Goal: Task Accomplishment & Management: Complete application form

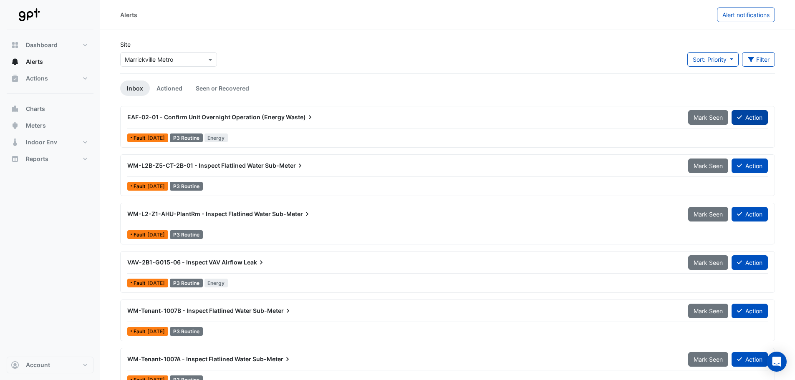
click at [743, 116] on button "Action" at bounding box center [749, 117] width 36 height 15
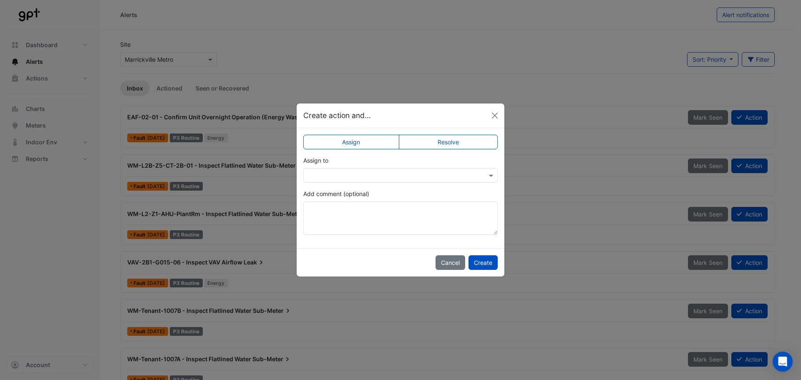
click at [357, 173] on input "text" at bounding box center [392, 175] width 168 height 9
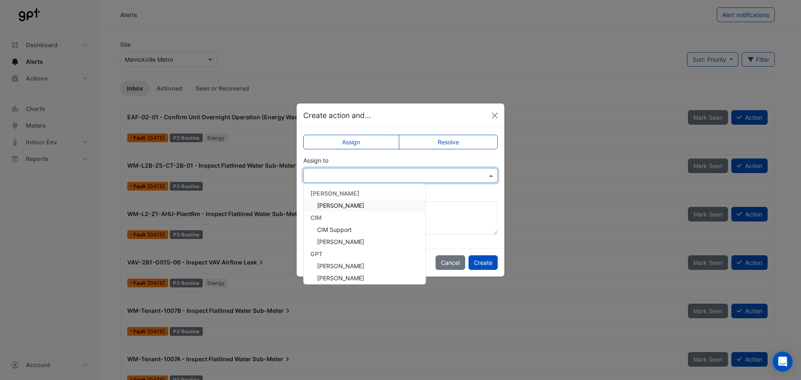
click at [424, 138] on label "Resolve" at bounding box center [448, 142] width 99 height 15
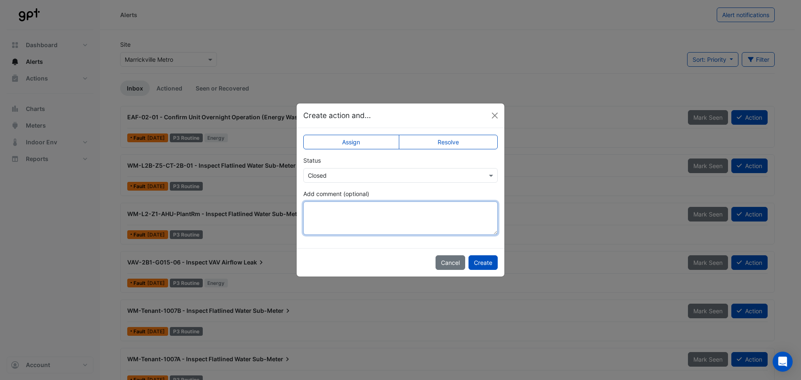
click at [355, 213] on textarea "Add comment (optional)" at bounding box center [400, 217] width 194 height 33
drag, startPoint x: 482, startPoint y: 209, endPoint x: 257, endPoint y: 211, distance: 224.8
click at [257, 211] on ngb-modal-window "**********" at bounding box center [400, 190] width 801 height 380
type textarea "**********"
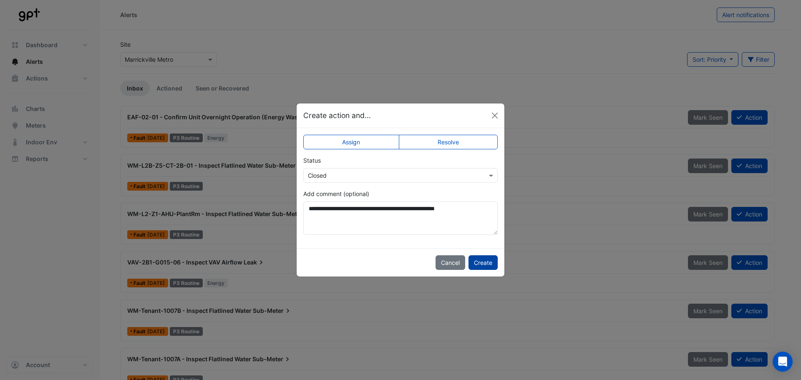
click at [486, 263] on button "Create" at bounding box center [482, 262] width 29 height 15
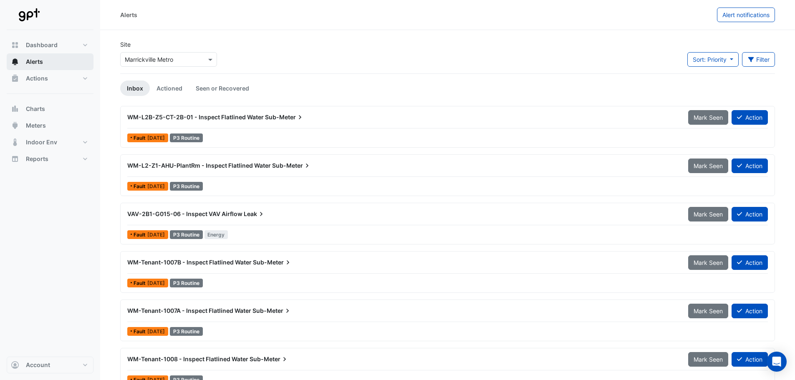
click at [49, 63] on button "Alerts" at bounding box center [50, 61] width 87 height 17
click at [758, 211] on button "Action" at bounding box center [749, 214] width 36 height 15
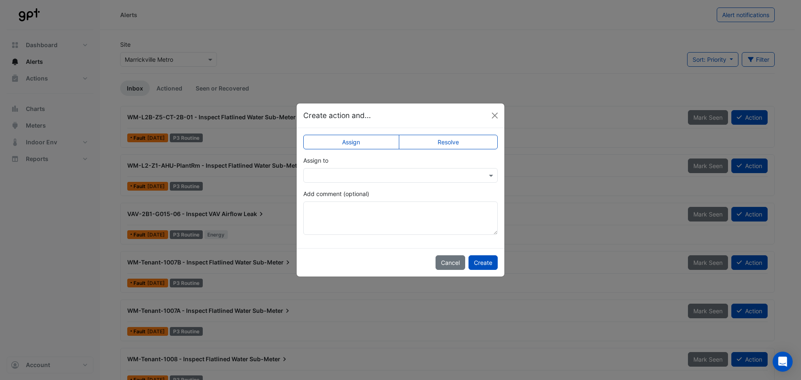
click at [351, 178] on input "text" at bounding box center [392, 175] width 168 height 9
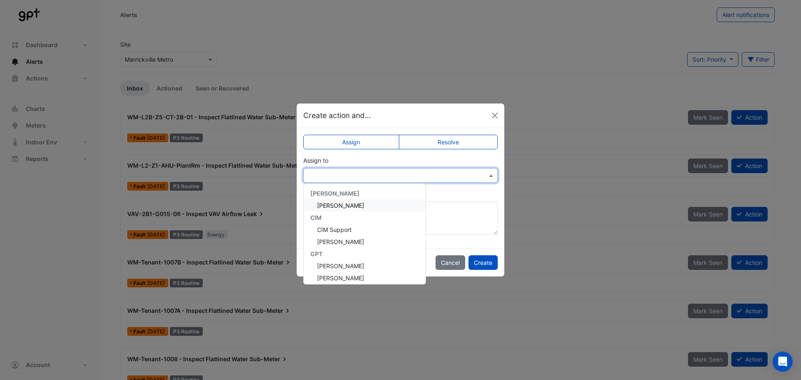
click at [357, 203] on span "[PERSON_NAME]" at bounding box center [340, 205] width 47 height 7
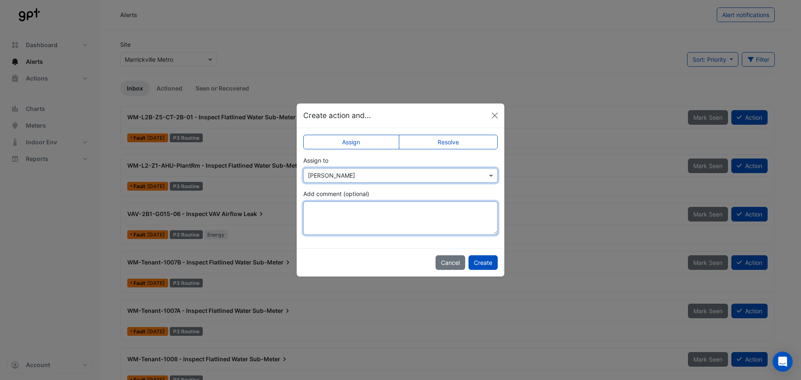
click at [371, 207] on textarea "Add comment (optional)" at bounding box center [400, 217] width 194 height 33
type textarea "**********"
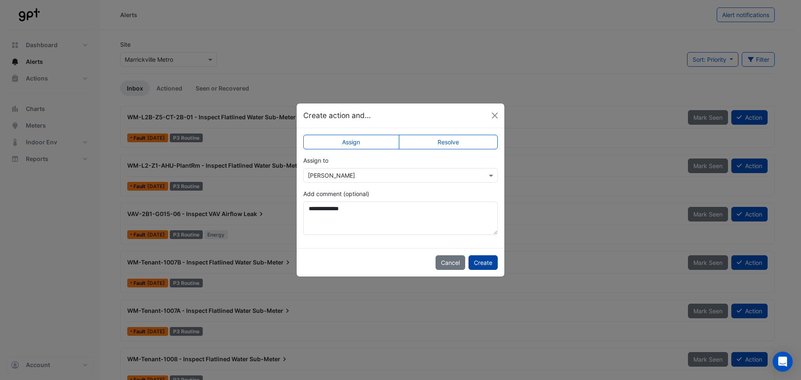
click at [490, 264] on button "Create" at bounding box center [482, 262] width 29 height 15
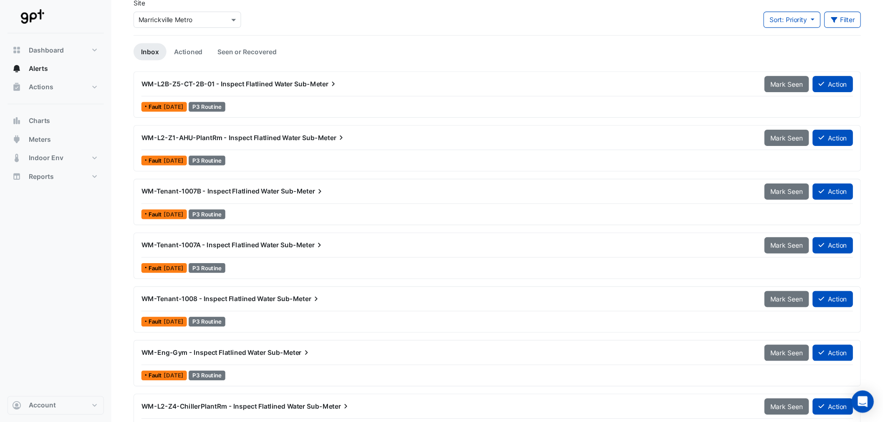
scroll to position [83, 0]
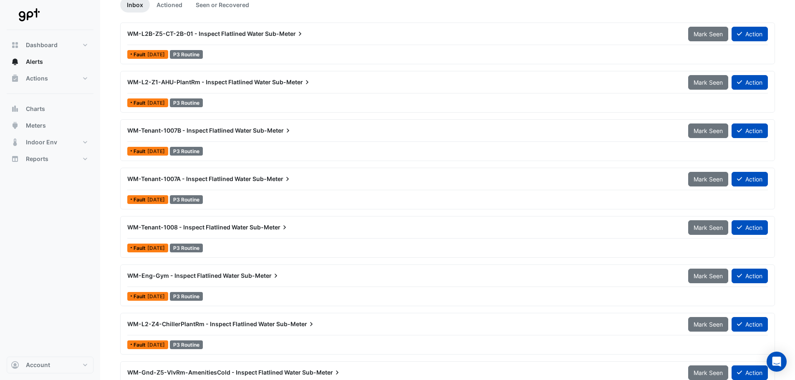
click at [296, 38] on icon at bounding box center [300, 34] width 8 height 8
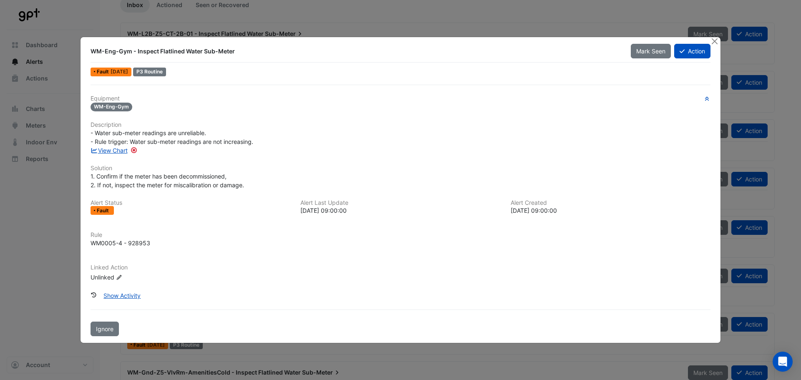
click at [37, 186] on ngb-modal-window "WM-Eng-Gym - Inspect Flatlined Water Sub-Meter Mark Seen Action Fault [DATE] P3…" at bounding box center [400, 190] width 801 height 380
click at [717, 42] on button "Close" at bounding box center [714, 41] width 9 height 9
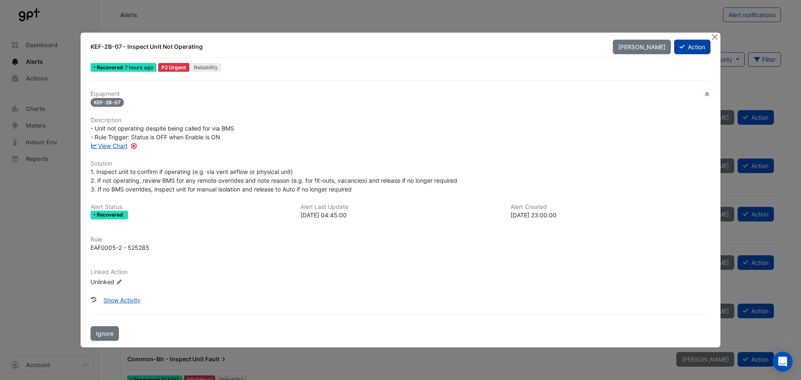
click at [697, 47] on button "Action" at bounding box center [692, 47] width 36 height 15
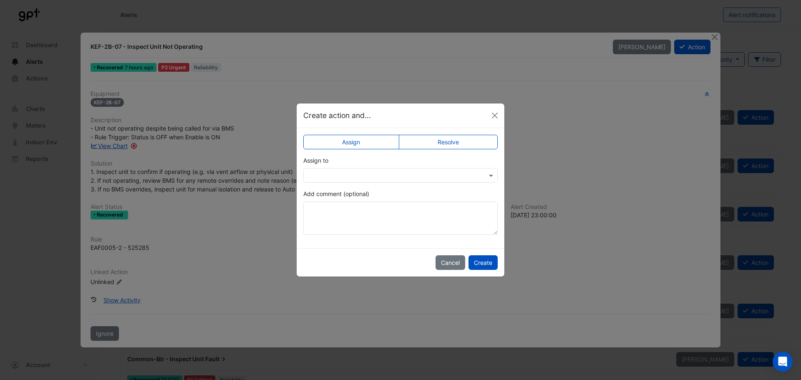
click at [447, 143] on label "Resolve" at bounding box center [448, 142] width 99 height 15
click at [370, 211] on textarea "Add comment (optional)" at bounding box center [400, 217] width 194 height 33
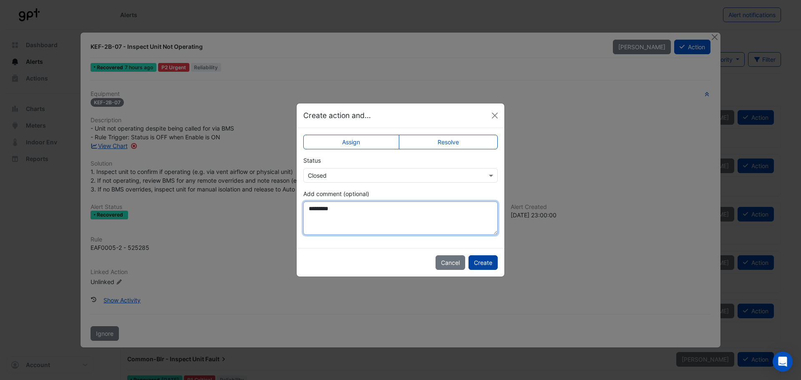
type textarea "********"
click at [470, 262] on button "Create" at bounding box center [482, 262] width 29 height 15
